Goal: Navigation & Orientation: Find specific page/section

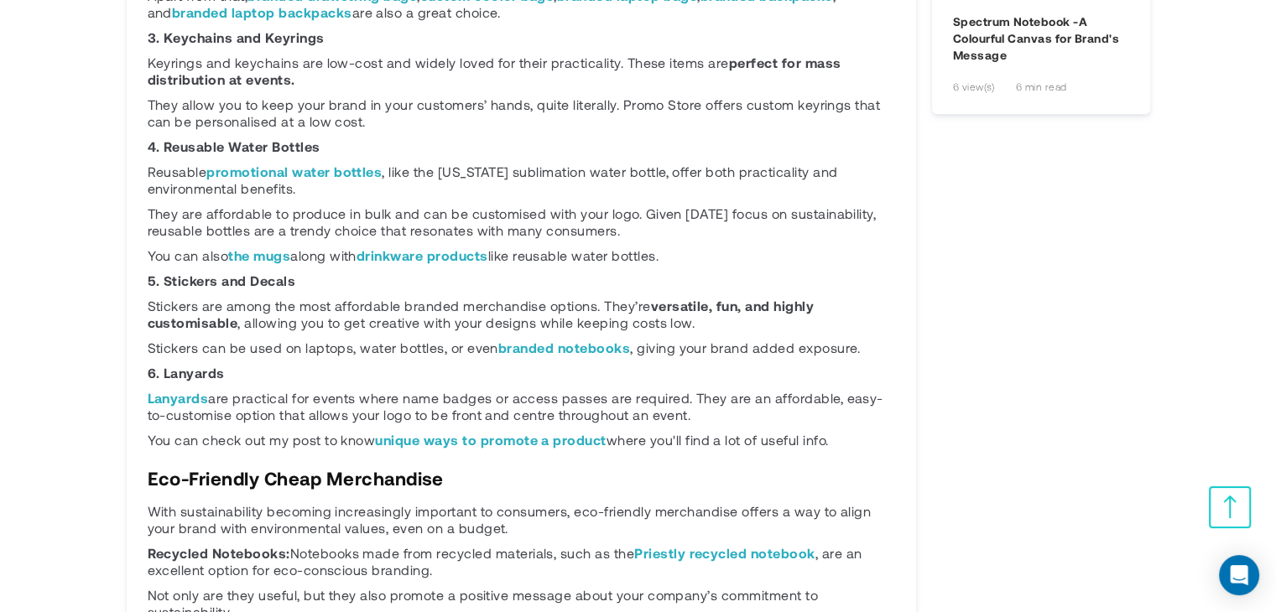
scroll to position [2265, 0]
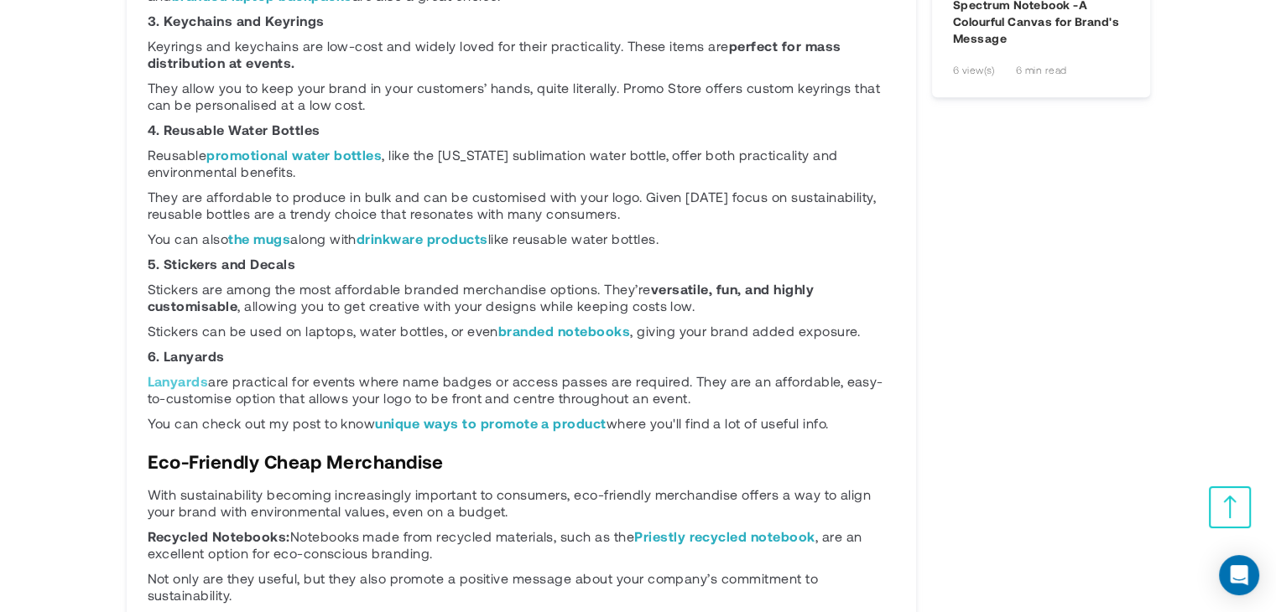
click at [158, 373] on link "Lanyards" at bounding box center [178, 381] width 61 height 16
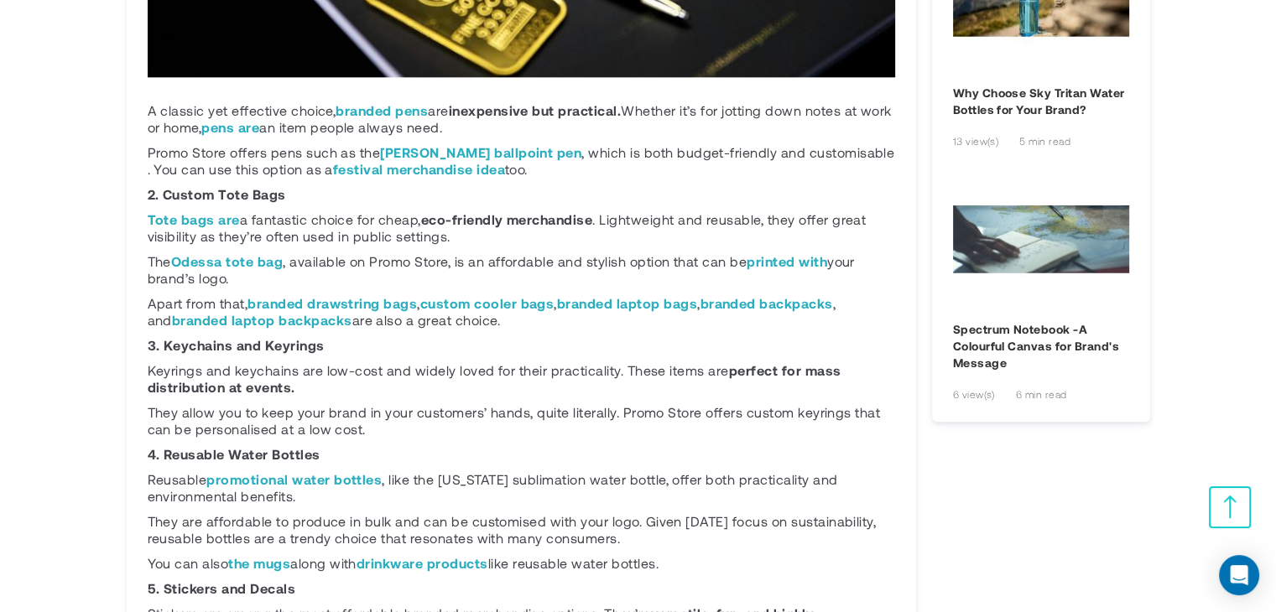
scroll to position [1845, 0]
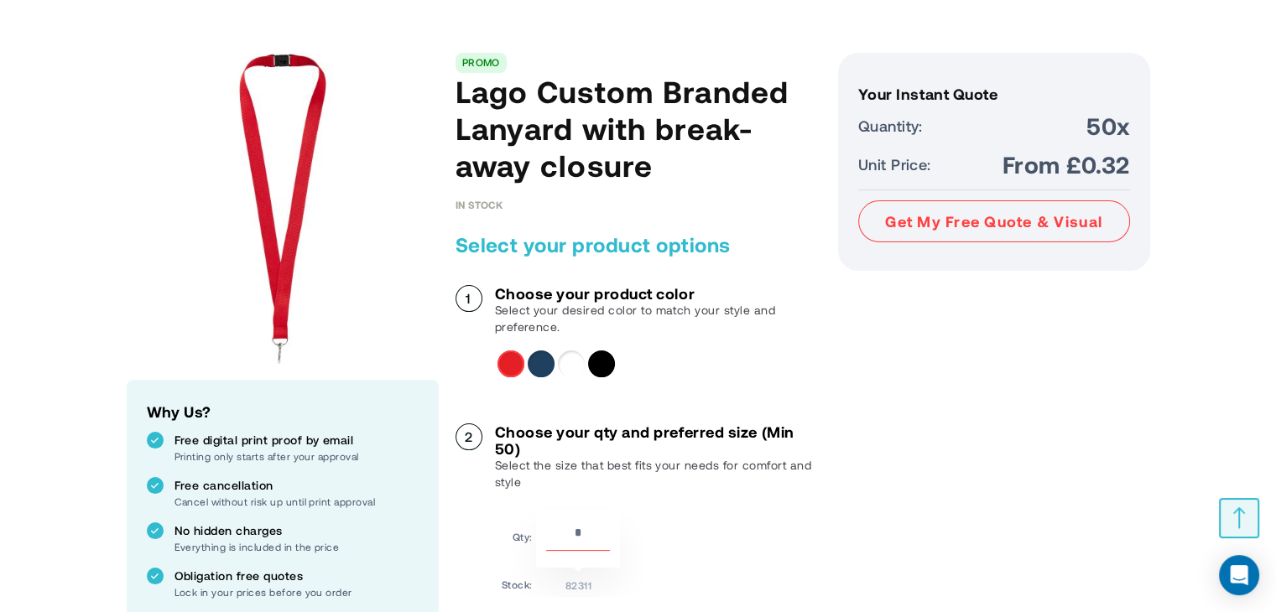
scroll to position [183, 0]
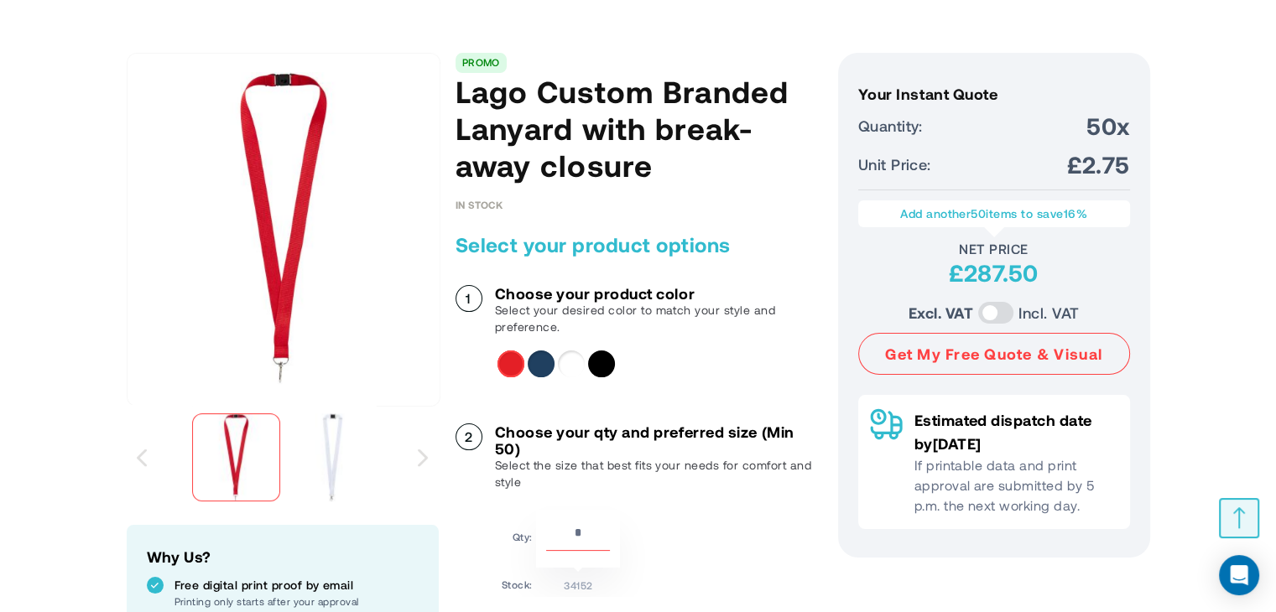
click at [597, 361] on div "Solid black" at bounding box center [601, 364] width 27 height 27
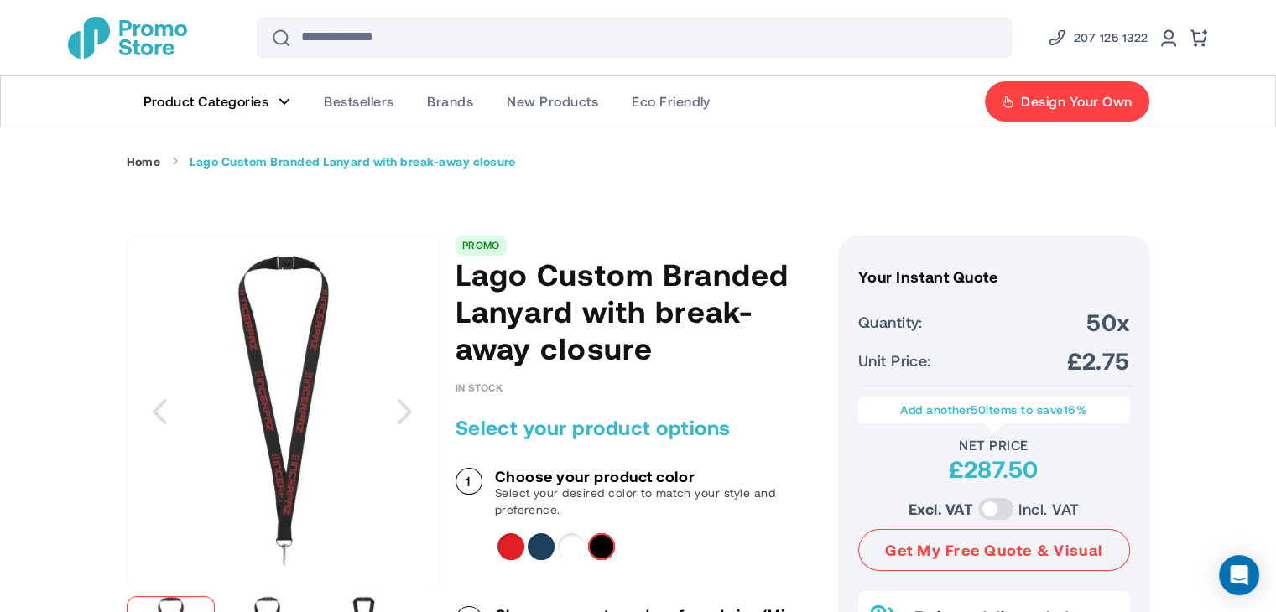
scroll to position [0, 0]
click at [561, 107] on span "New Products" at bounding box center [552, 101] width 91 height 17
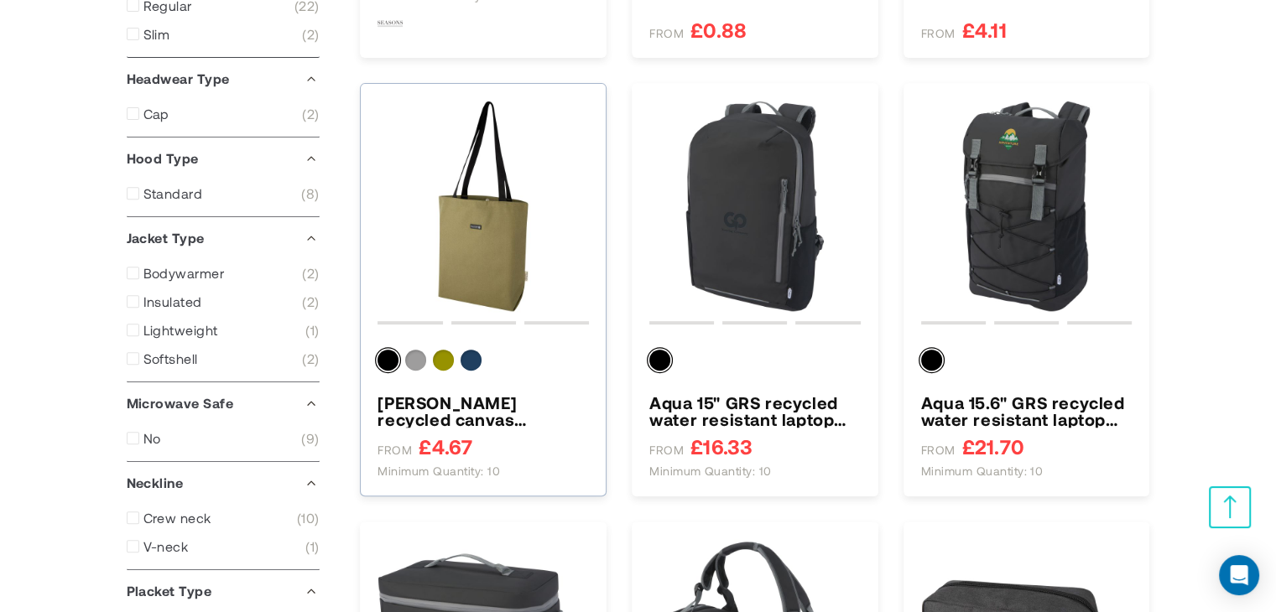
type input "****"
type input "*****"
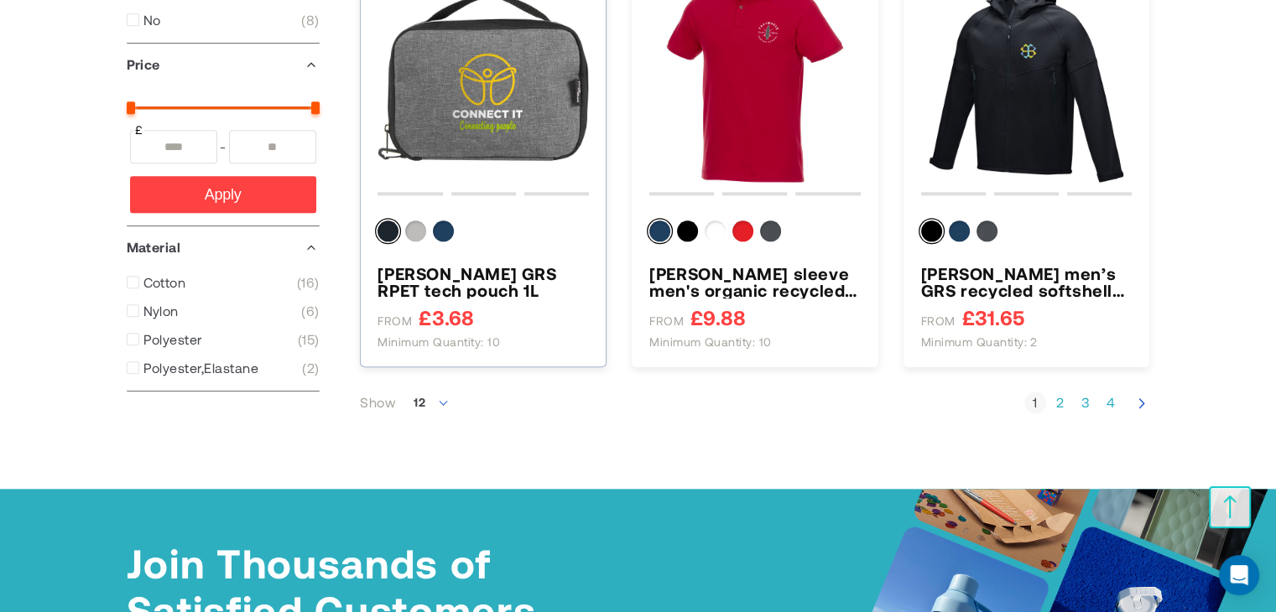
scroll to position [1678, 0]
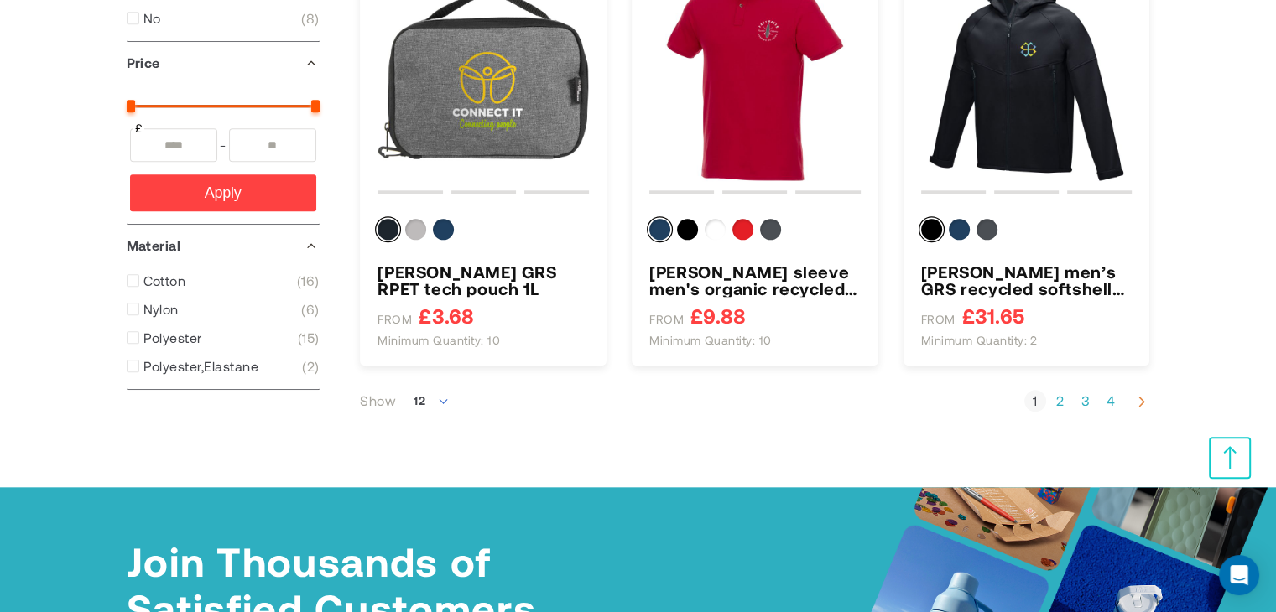
click at [1136, 398] on icon "Next" at bounding box center [1141, 401] width 17 height 17
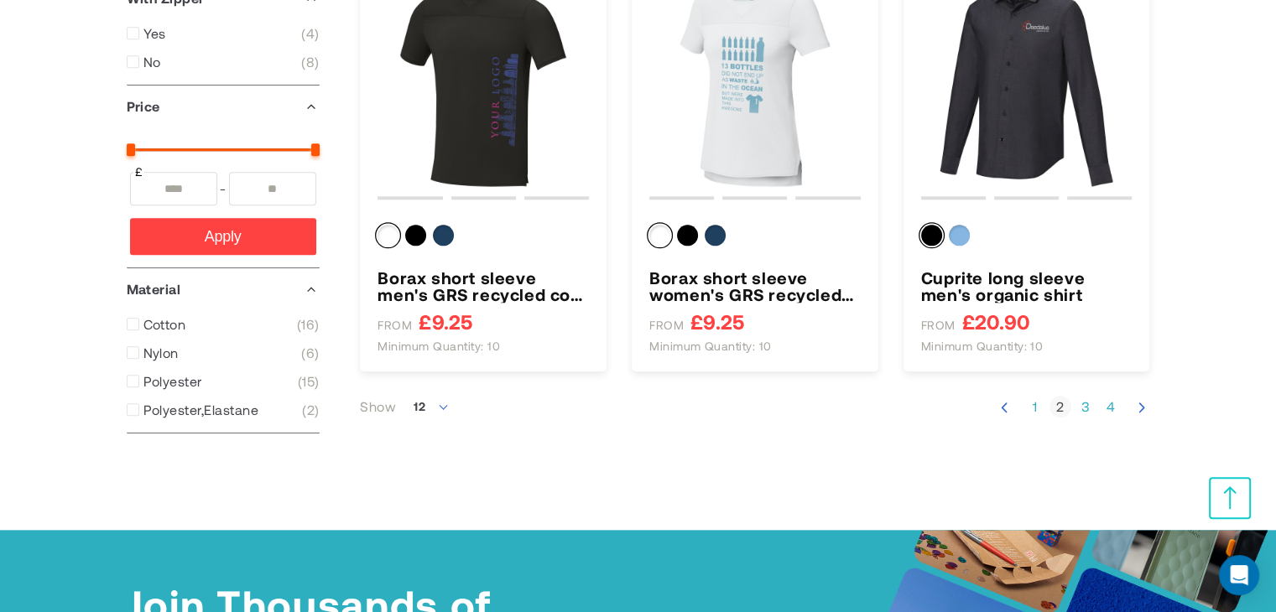
scroll to position [1678, 0]
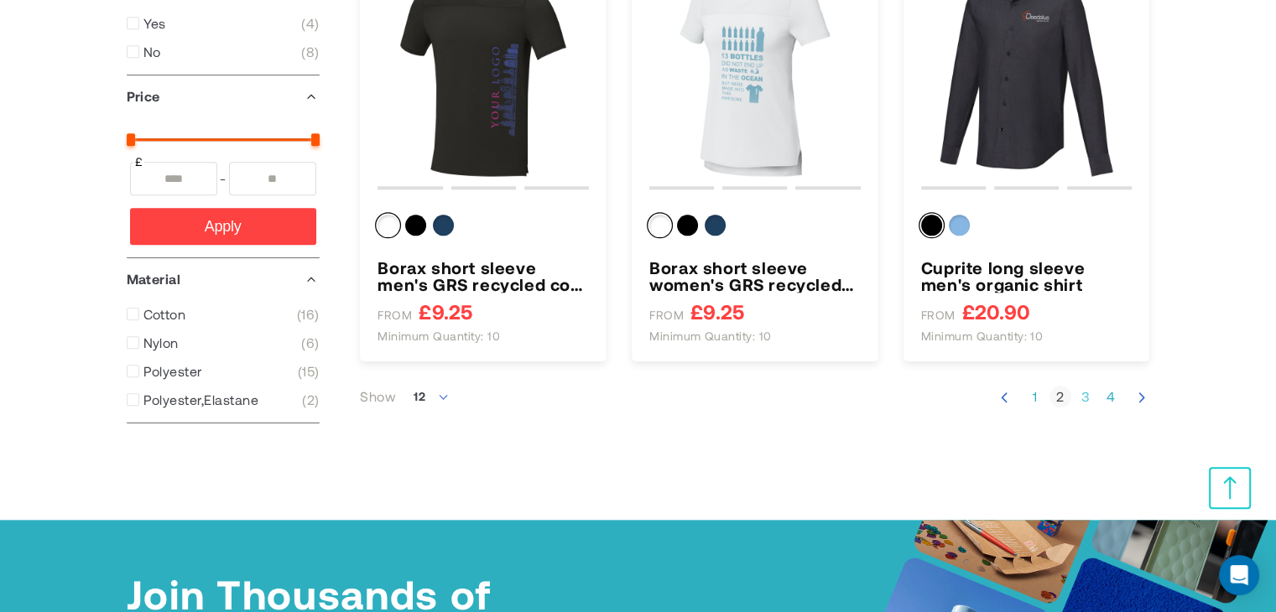
click at [1086, 398] on link "Page 3" at bounding box center [1085, 396] width 22 height 17
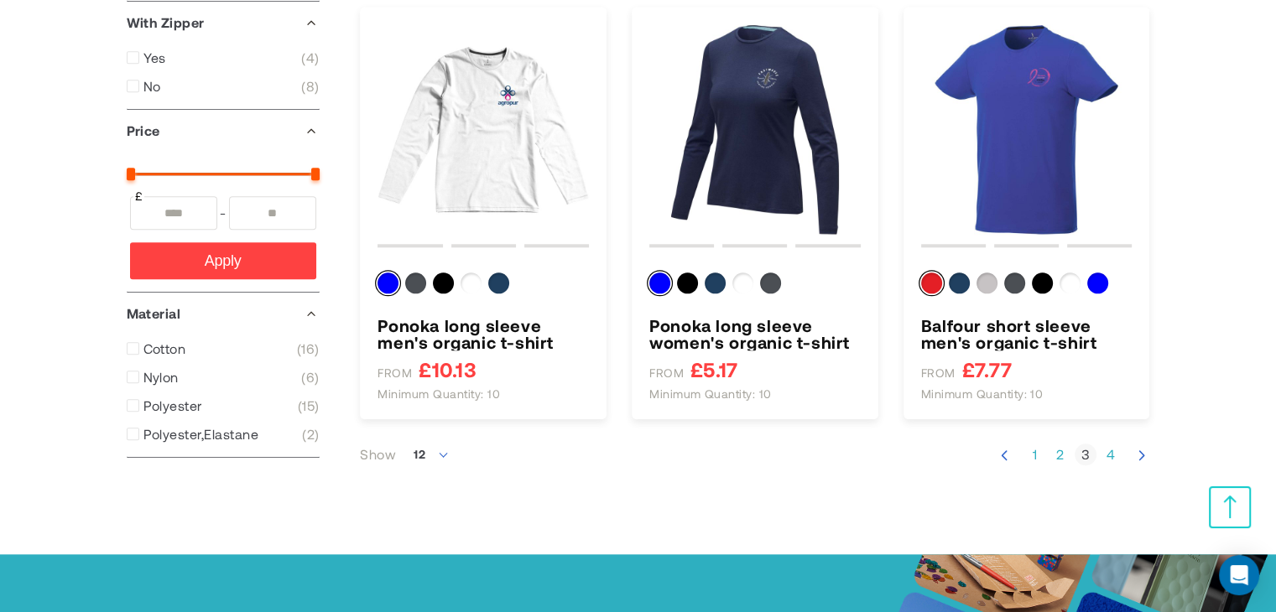
scroll to position [1594, 0]
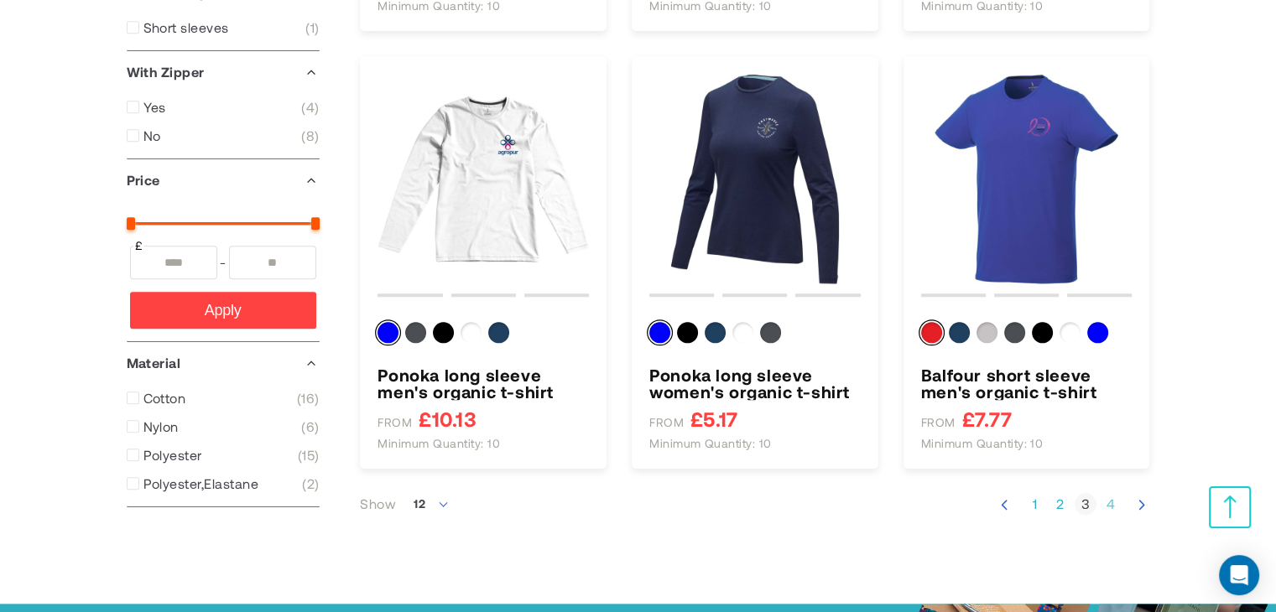
click at [1106, 500] on link "Page 4" at bounding box center [1111, 504] width 22 height 17
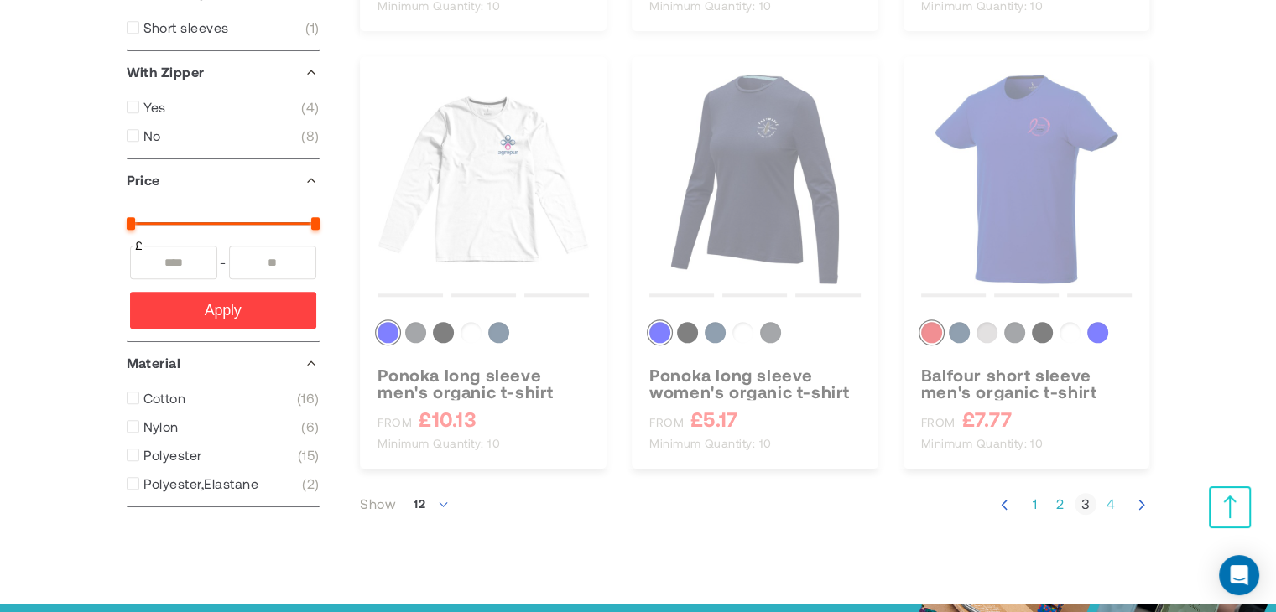
scroll to position [311, 0]
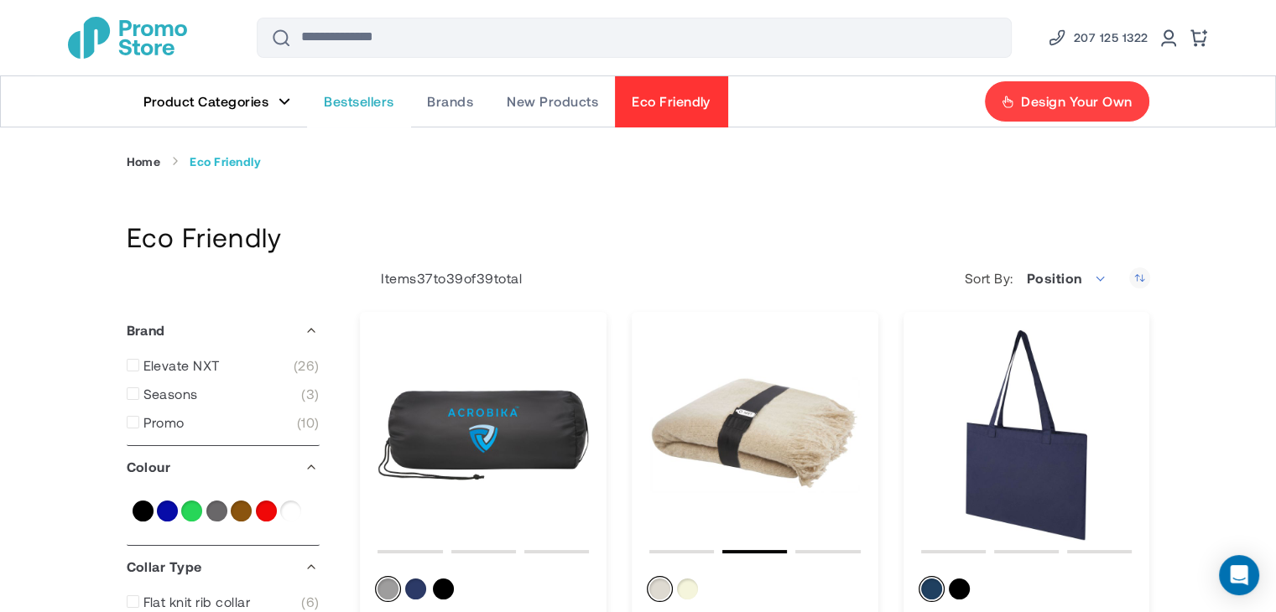
click at [370, 112] on link "Bestsellers" at bounding box center [358, 101] width 103 height 50
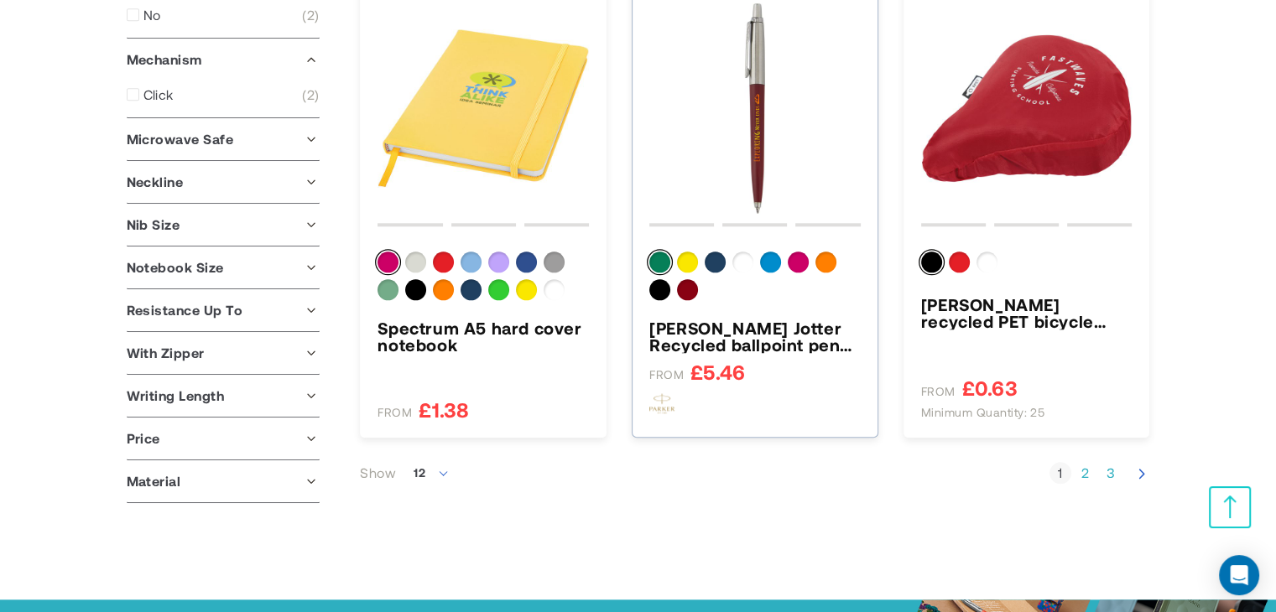
scroll to position [1701, 0]
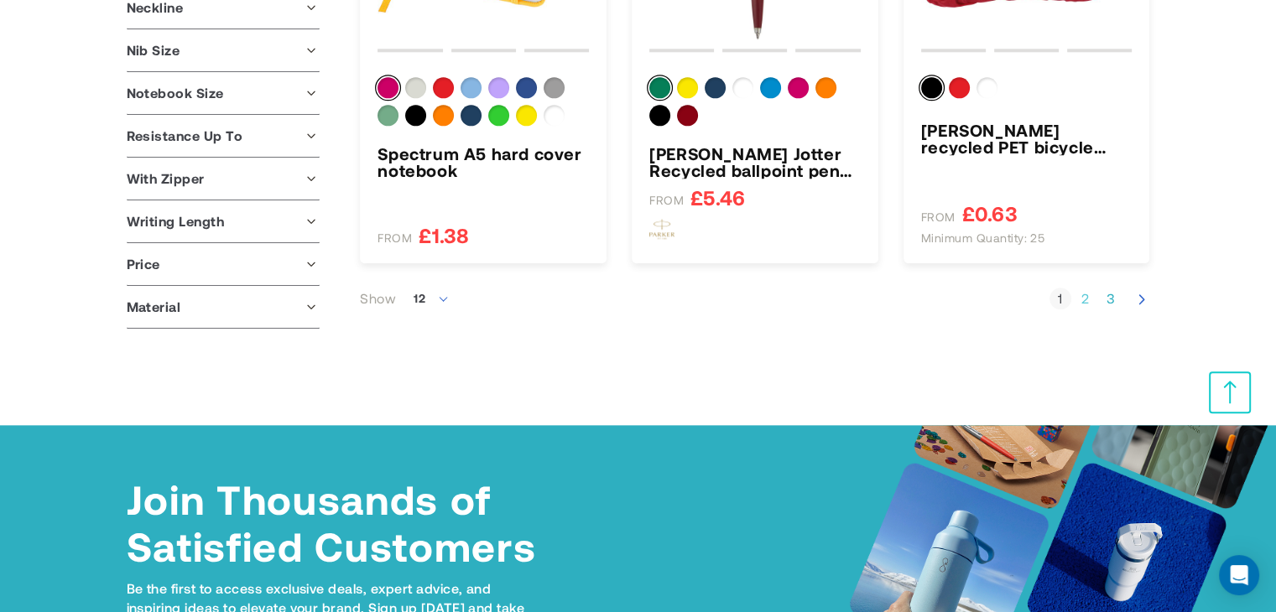
click at [1088, 299] on link "Page 2" at bounding box center [1085, 298] width 22 height 17
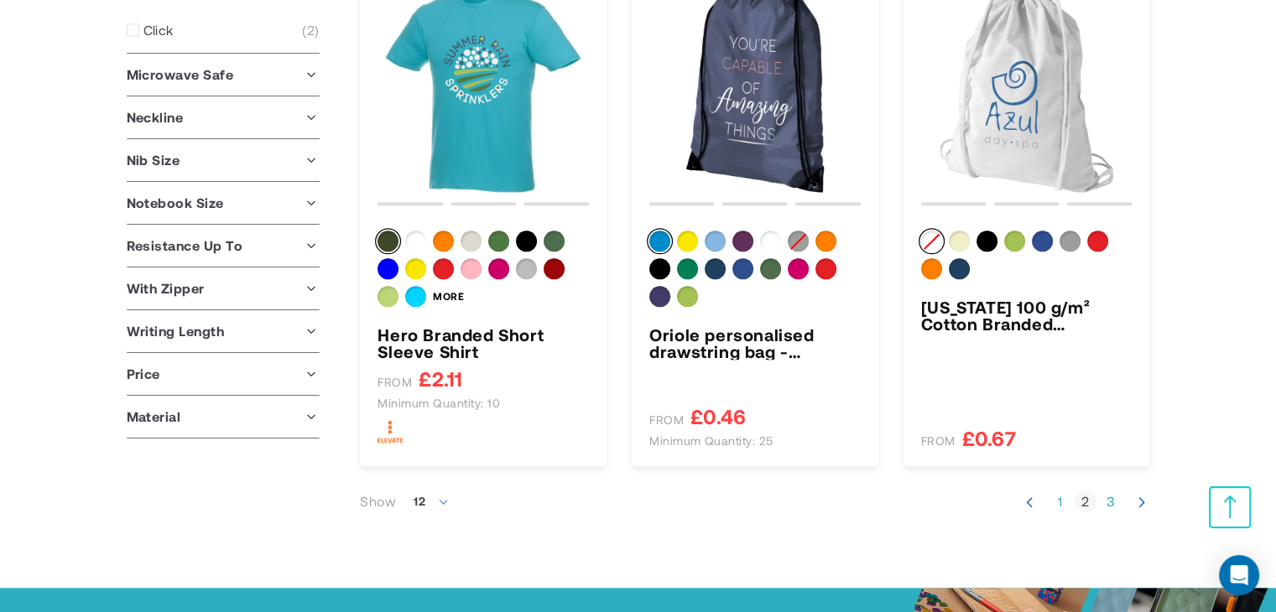
scroll to position [1845, 0]
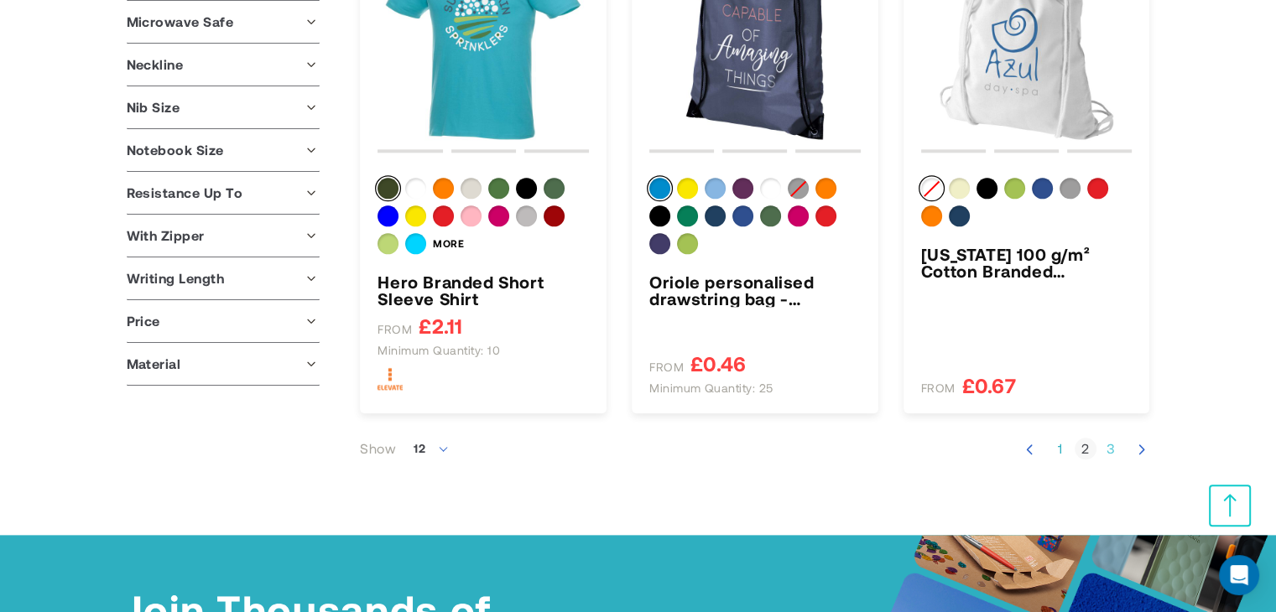
click at [1104, 447] on link "Page 3" at bounding box center [1111, 448] width 22 height 17
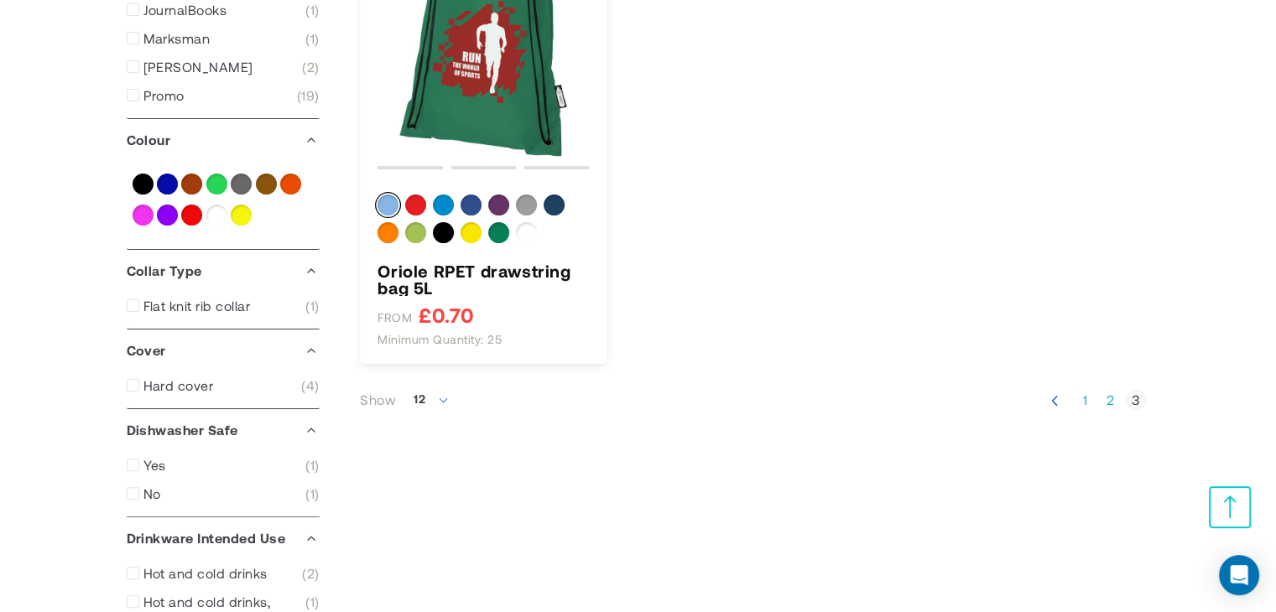
scroll to position [419, 0]
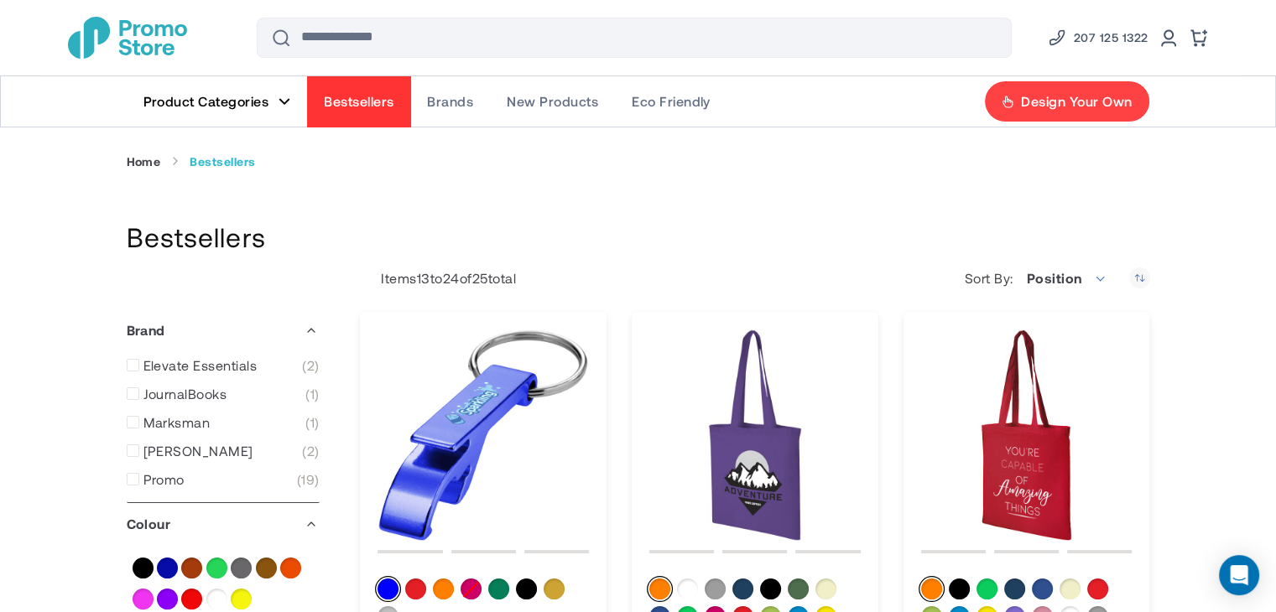
scroll to position [278, 0]
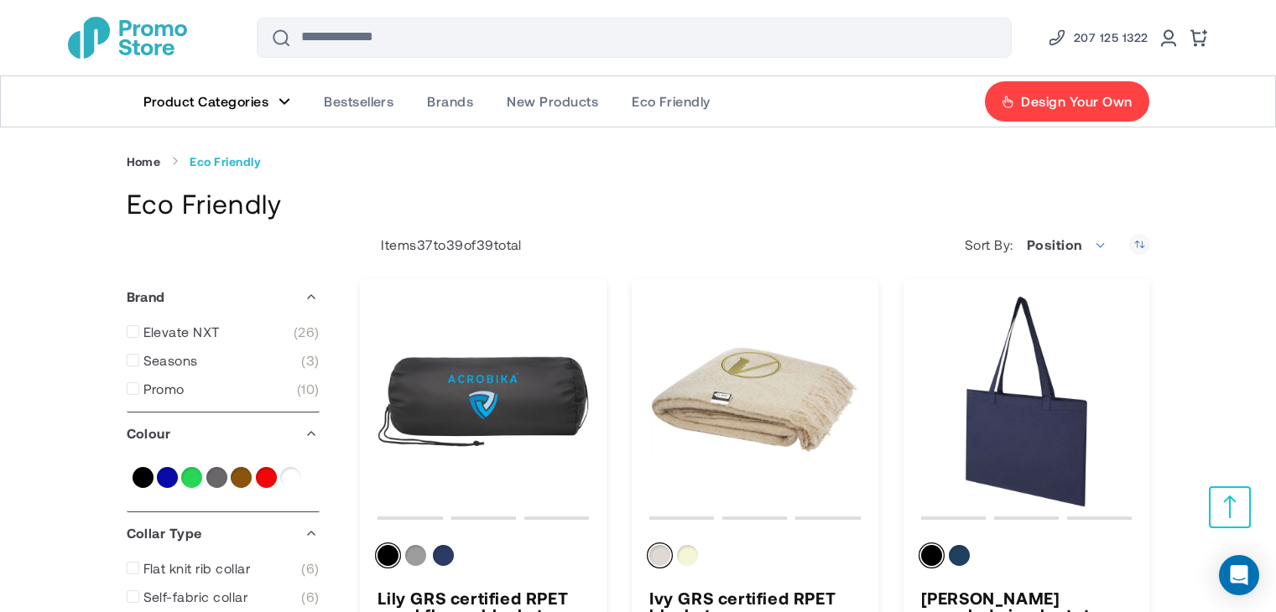
scroll to position [278, 0]
